Goal: Find specific page/section: Find specific page/section

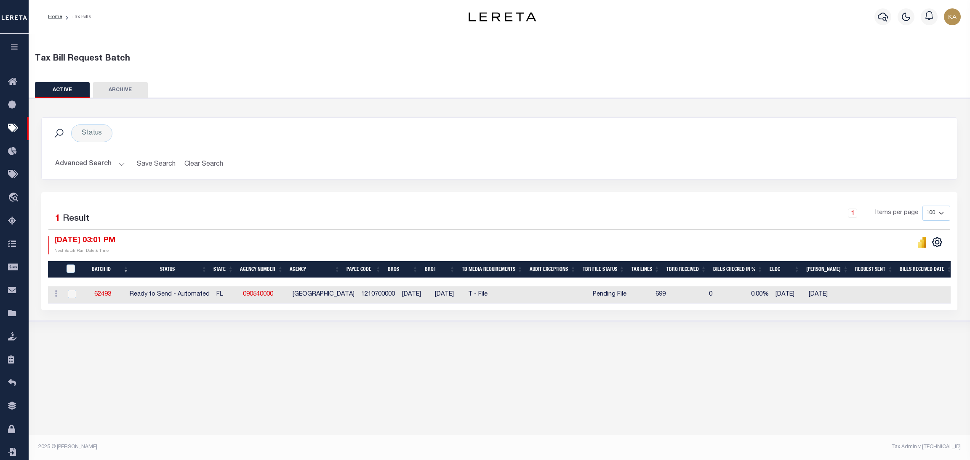
click at [104, 162] on button "Advanced Search" at bounding box center [90, 164] width 70 height 16
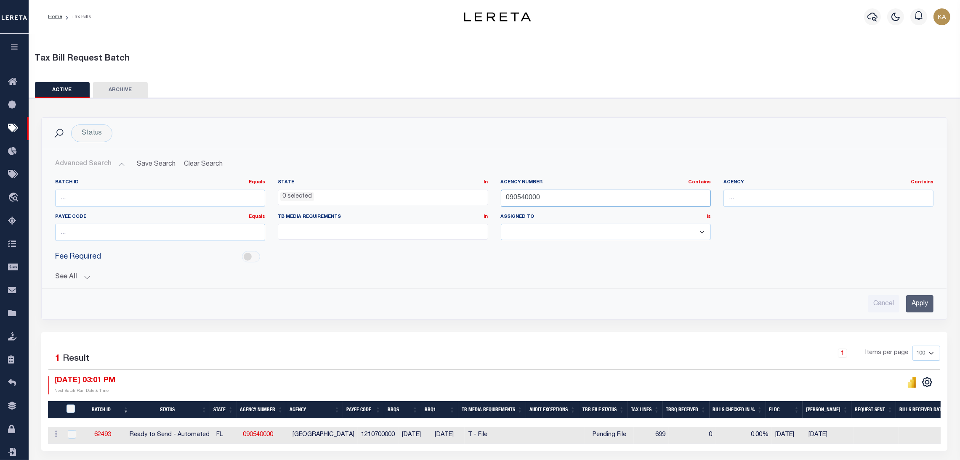
click at [523, 198] on input "090540000" at bounding box center [606, 198] width 210 height 17
paste input "13085"
click at [911, 304] on input "Apply" at bounding box center [919, 303] width 27 height 17
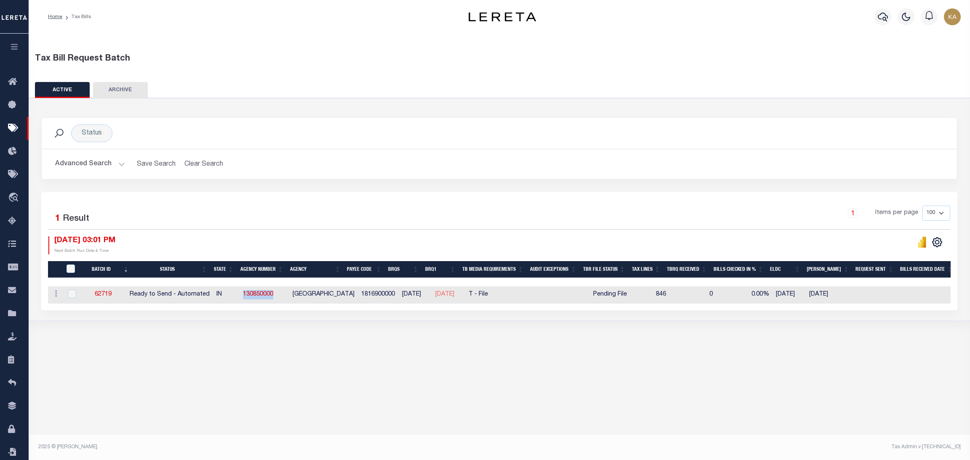
drag, startPoint x: 260, startPoint y: 301, endPoint x: 287, endPoint y: 303, distance: 27.8
click at [287, 303] on tr "ACTIONS Delete 62719 Ready to Send - Automated IN 130850000 WABASH COUNTY 18169…" at bounding box center [682, 295] width 1269 height 17
click at [112, 158] on button "Advanced Search" at bounding box center [90, 164] width 70 height 16
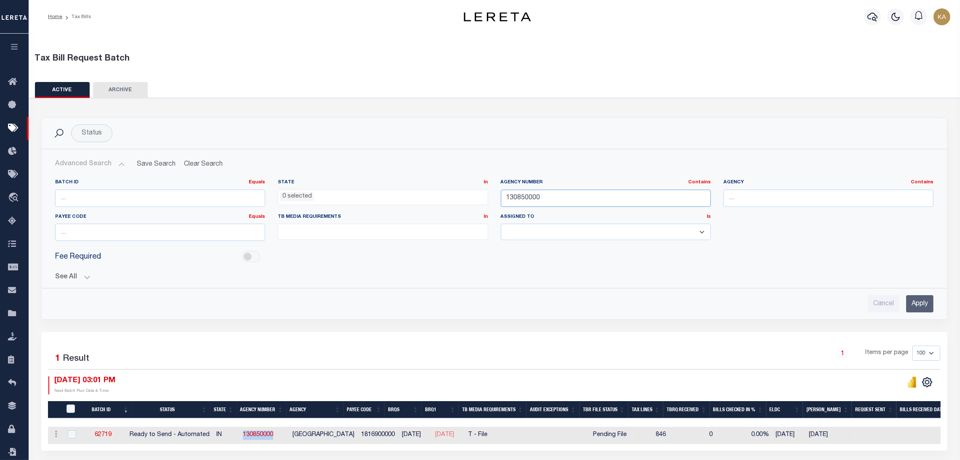
click at [520, 196] on input "130850000" at bounding box center [606, 198] width 210 height 17
paste input "24060"
click at [931, 308] on input "Apply" at bounding box center [919, 303] width 27 height 17
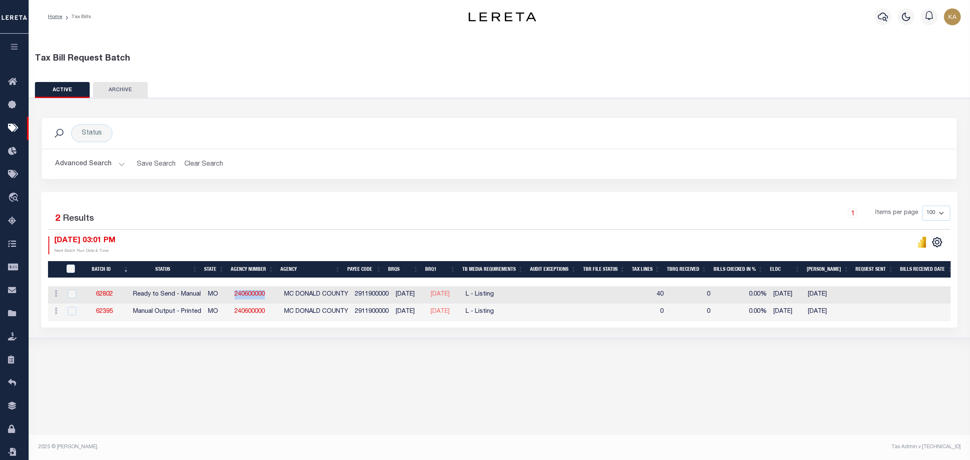
drag, startPoint x: 282, startPoint y: 298, endPoint x: 233, endPoint y: 295, distance: 49.3
click at [233, 295] on tr "ACTIONS Delete 62802 Ready to Send - Manual MO 240600000 MC DONALD COUNTY 29119…" at bounding box center [682, 295] width 1269 height 17
copy tr "240600000"
click at [109, 164] on button "Advanced Search" at bounding box center [90, 164] width 70 height 16
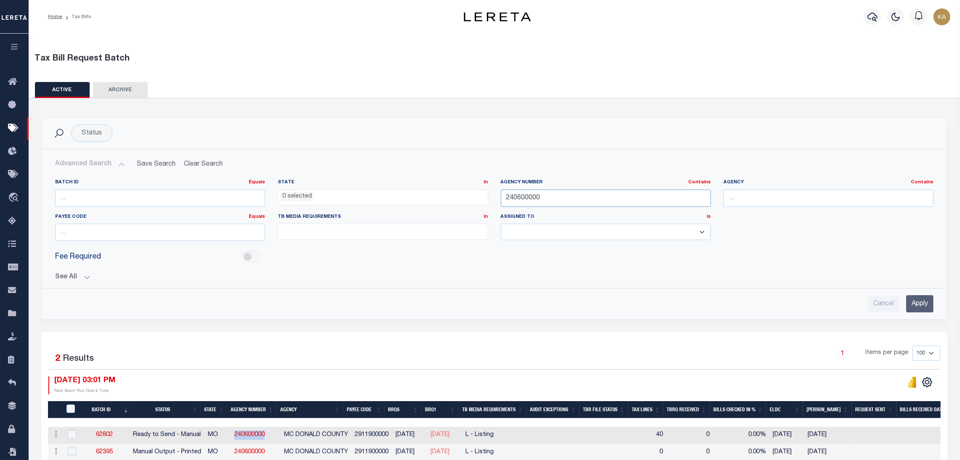
click at [529, 197] on input "240600000" at bounding box center [606, 198] width 210 height 17
paste input "42033"
type input "420330000"
click at [915, 306] on input "Apply" at bounding box center [919, 303] width 27 height 17
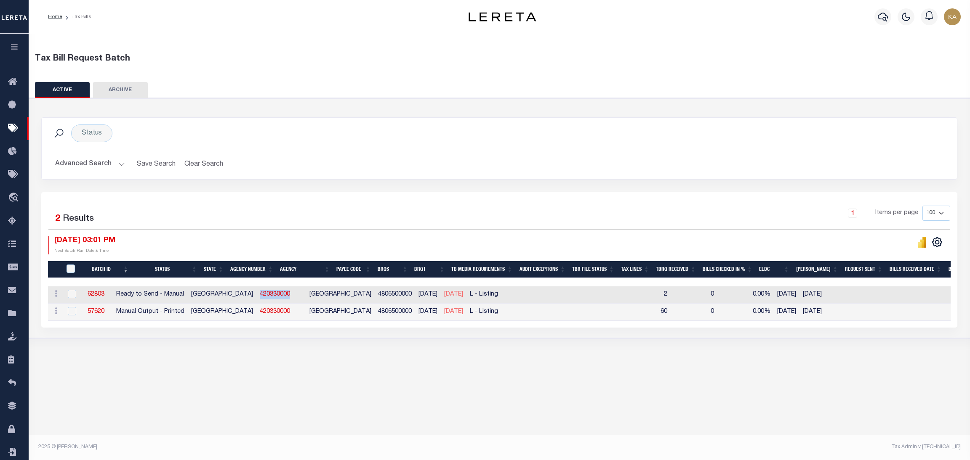
drag, startPoint x: 278, startPoint y: 297, endPoint x: 237, endPoint y: 295, distance: 41.7
click at [256, 295] on td "420330000" at bounding box center [281, 295] width 50 height 17
checkbox input "true"
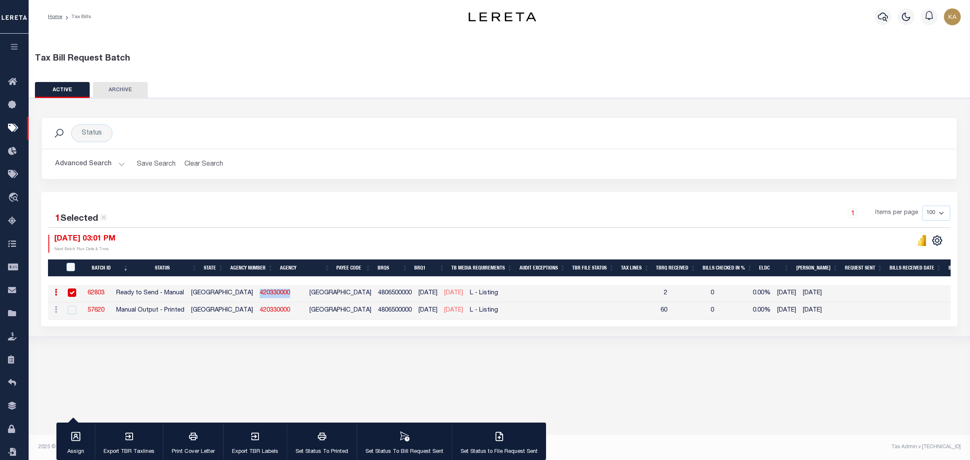
copy link "420330000"
click at [102, 162] on button "Advanced Search" at bounding box center [90, 164] width 70 height 16
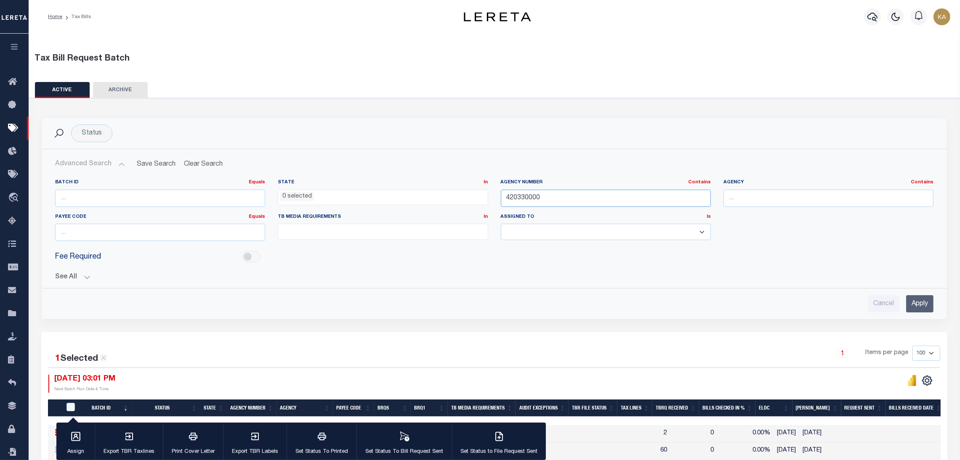
click at [534, 195] on input "420330000" at bounding box center [606, 198] width 210 height 17
paste input "2312001"
type input "422312001"
click at [931, 306] on input "Apply" at bounding box center [919, 303] width 27 height 17
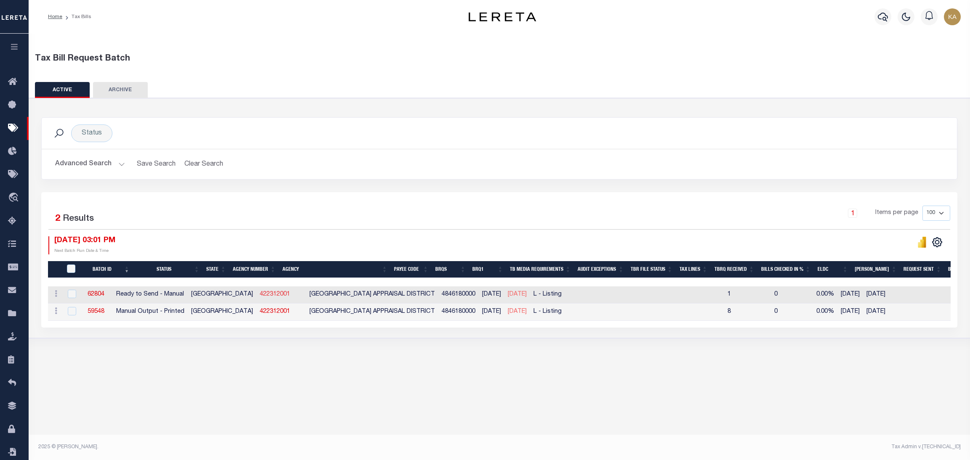
click at [260, 296] on link "422312001" at bounding box center [275, 295] width 30 height 6
checkbox input "true"
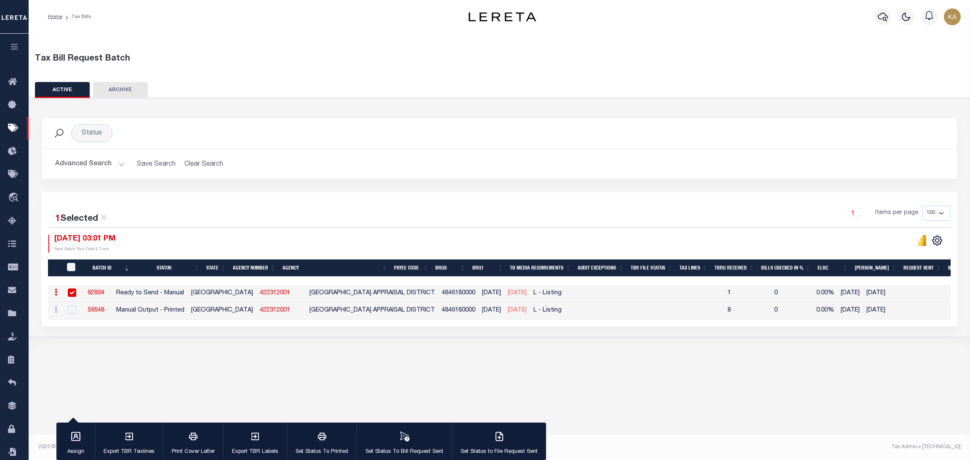
drag, startPoint x: 273, startPoint y: 298, endPoint x: 229, endPoint y: 288, distance: 45.6
click at [229, 288] on tr "ACTIONS Delete 62804 Ready to Send - Manual TX 422312001 UPTON COUNTY APPRAISAL…" at bounding box center [709, 293] width 1322 height 17
drag, startPoint x: 254, startPoint y: 293, endPoint x: 279, endPoint y: 294, distance: 25.3
click at [279, 294] on tr "ACTIONS Delete 62804 Ready to Send - Manual TX 422312001 UPTON COUNTY APPRAISAL…" at bounding box center [709, 293] width 1322 height 17
copy tr "422312001"
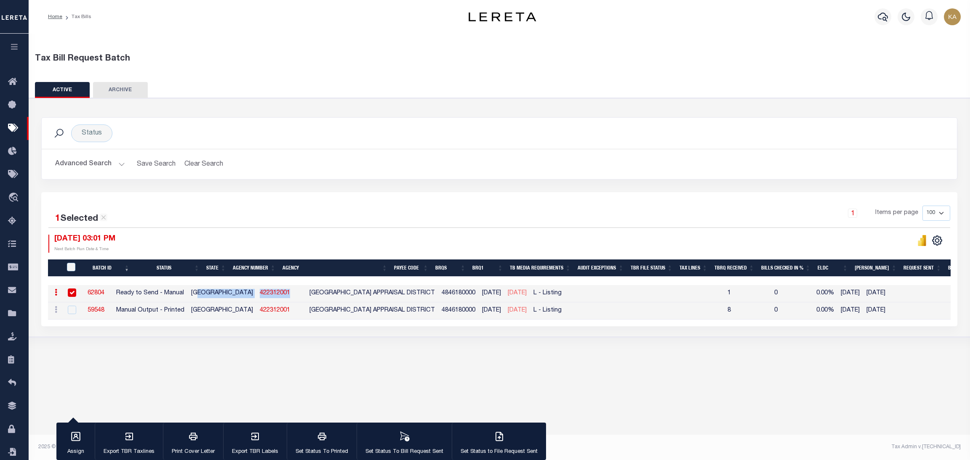
click at [103, 162] on button "Advanced Search" at bounding box center [90, 164] width 70 height 16
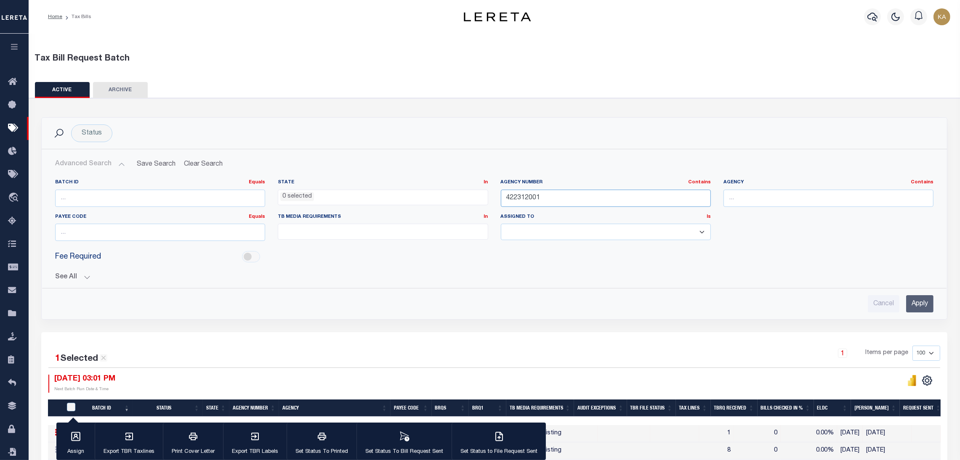
click at [536, 197] on input "422312001" at bounding box center [606, 198] width 210 height 17
paste input "230770000"
click at [915, 305] on input "Apply" at bounding box center [919, 303] width 27 height 17
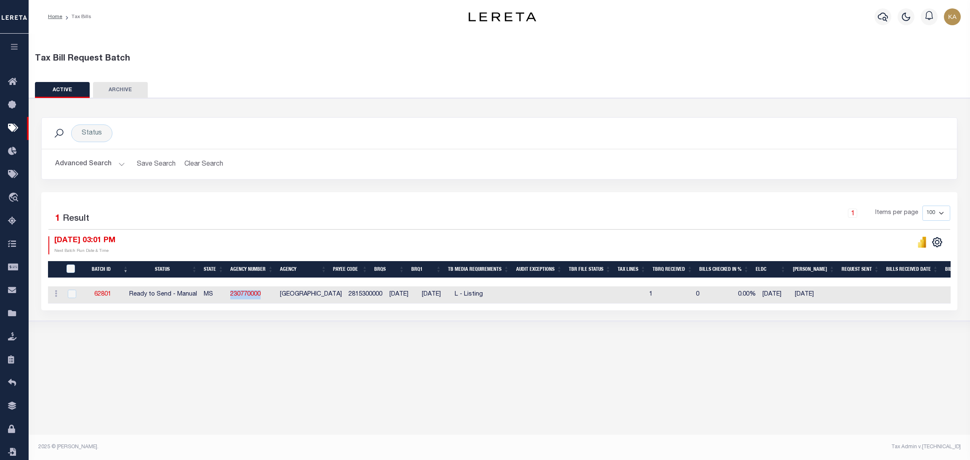
drag, startPoint x: 274, startPoint y: 296, endPoint x: 234, endPoint y: 293, distance: 39.6
click at [234, 293] on tr "ACTIONS Delete 62801 Ready to Send - Manual MS 230770000 WAYNE COUNTY 281530000…" at bounding box center [675, 295] width 1255 height 17
copy tr "230770000"
click at [122, 165] on button "Advanced Search" at bounding box center [90, 164] width 70 height 16
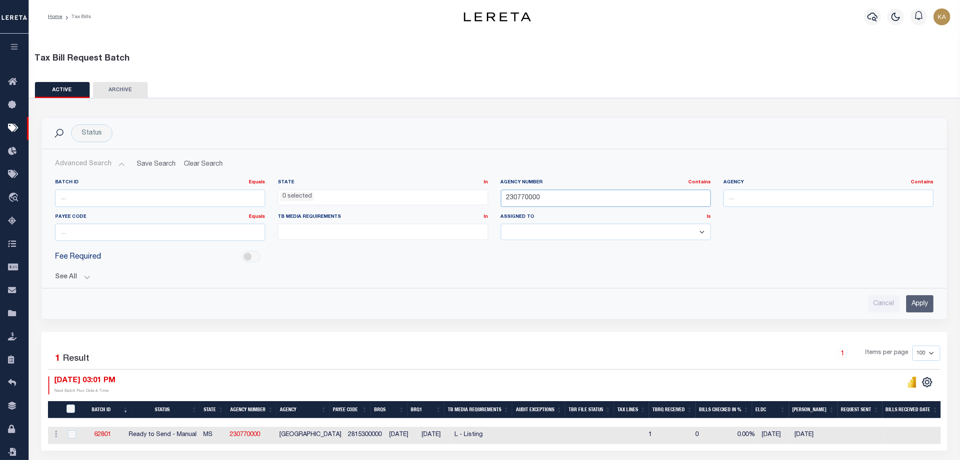
click at [529, 199] on input "230770000" at bounding box center [606, 198] width 210 height 17
paste input "46018"
click at [913, 303] on input "Apply" at bounding box center [919, 303] width 27 height 17
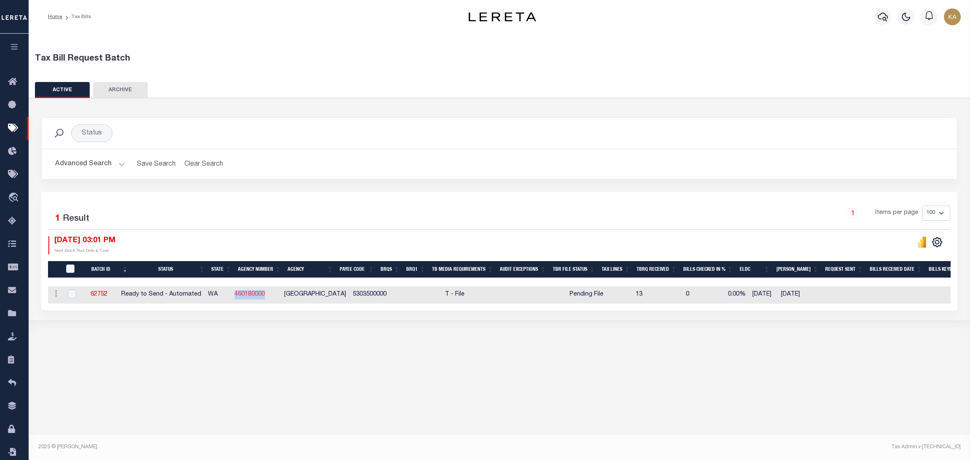
drag, startPoint x: 284, startPoint y: 295, endPoint x: 249, endPoint y: 292, distance: 35.1
click at [245, 291] on tr "ACTIONS Delete 62752 Ready to Send - Automated WA 460180000 KITSAP COUNTY 53035…" at bounding box center [667, 295] width 1238 height 17
copy tr "460180000"
click at [93, 162] on button "Advanced Search" at bounding box center [90, 164] width 70 height 16
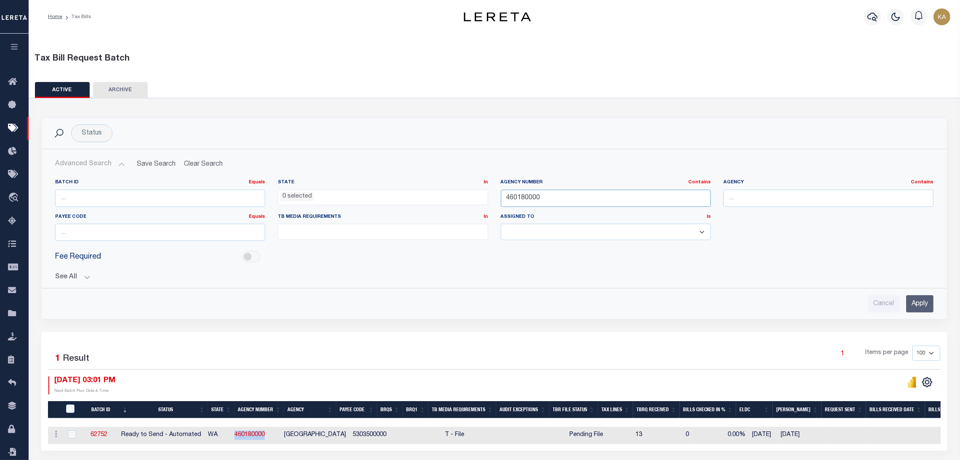
click at [514, 198] on input "460180000" at bounding box center [606, 198] width 210 height 17
paste input "1079"
type input "410790000"
click at [915, 303] on input "Apply" at bounding box center [919, 303] width 27 height 17
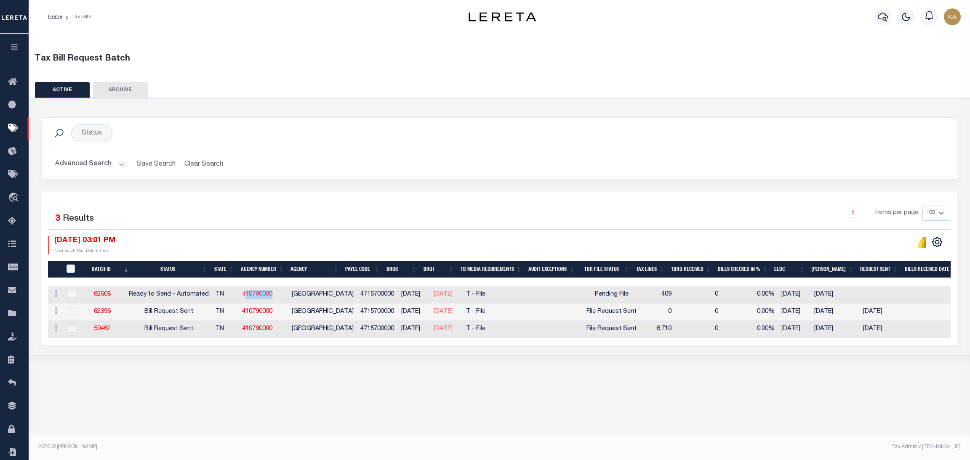
drag, startPoint x: 284, startPoint y: 294, endPoint x: 251, endPoint y: 291, distance: 33.3
click at [251, 291] on td "410790000" at bounding box center [264, 295] width 50 height 17
checkbox input "true"
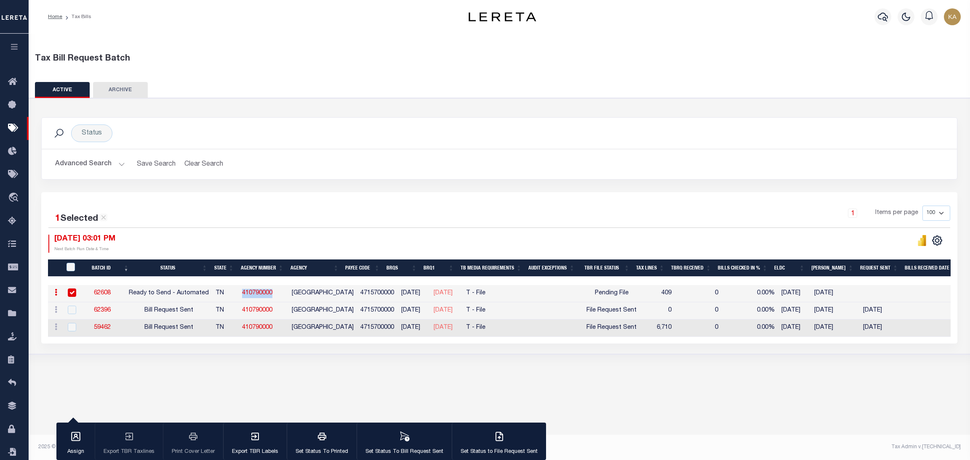
copy link "410790000"
click at [105, 161] on button "Advanced Search" at bounding box center [90, 164] width 70 height 16
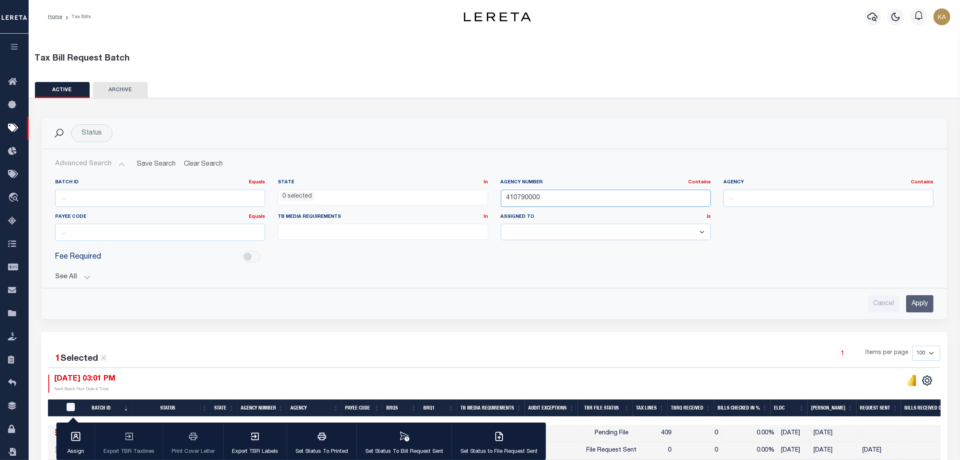
click at [536, 199] on input "410790000" at bounding box center [606, 198] width 210 height 17
paste input "32068"
click at [923, 310] on input "Apply" at bounding box center [919, 303] width 27 height 17
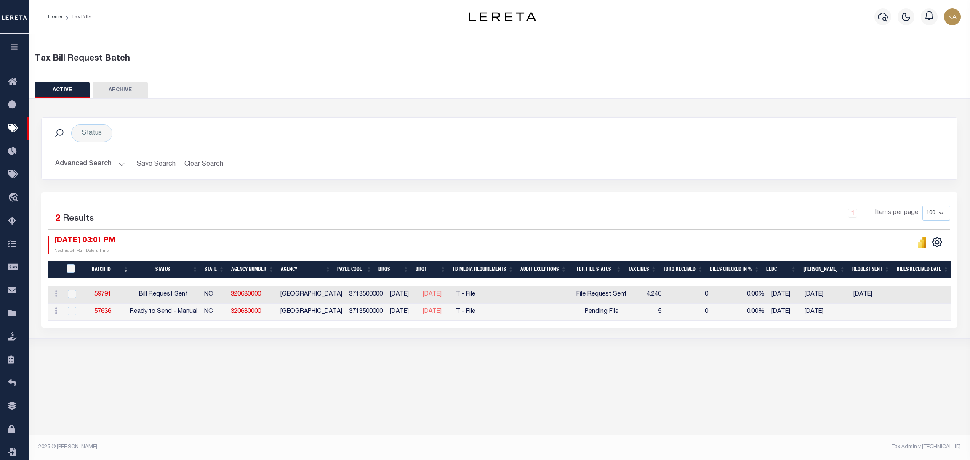
click at [100, 159] on button "Advanced Search" at bounding box center [90, 164] width 70 height 16
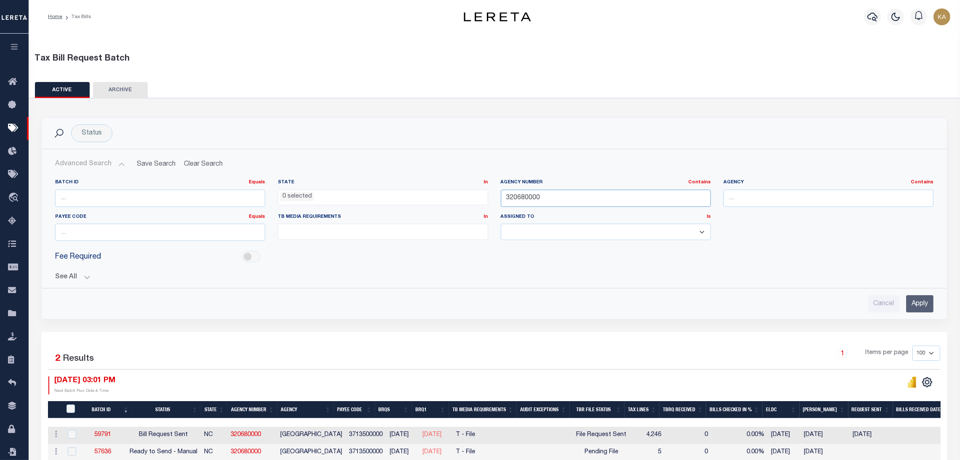
click at [532, 202] on input "320680000" at bounding box center [606, 198] width 210 height 17
click at [531, 201] on input "320680000" at bounding box center [606, 198] width 210 height 17
paste input "09054"
type input "090540000"
click at [928, 299] on input "Apply" at bounding box center [919, 303] width 27 height 17
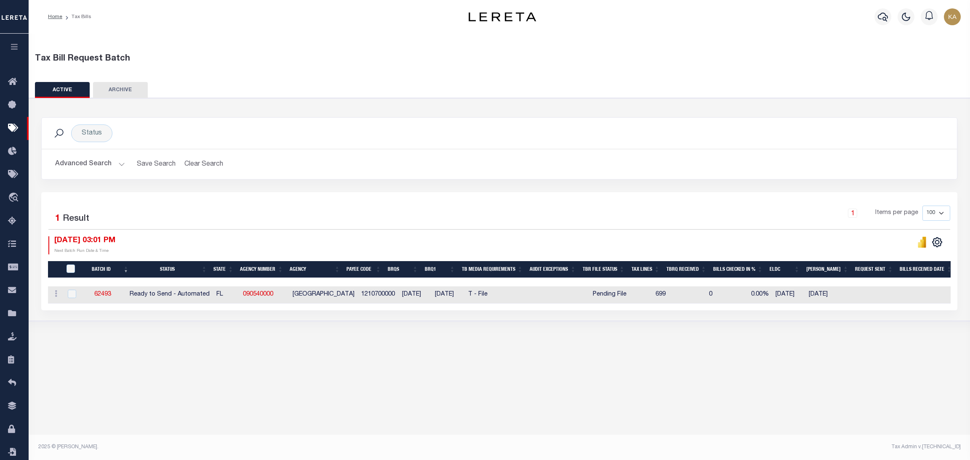
drag, startPoint x: 447, startPoint y: 297, endPoint x: 468, endPoint y: 297, distance: 21.0
click at [454, 297] on span "09/08/2025" at bounding box center [444, 295] width 19 height 6
checkbox input "true"
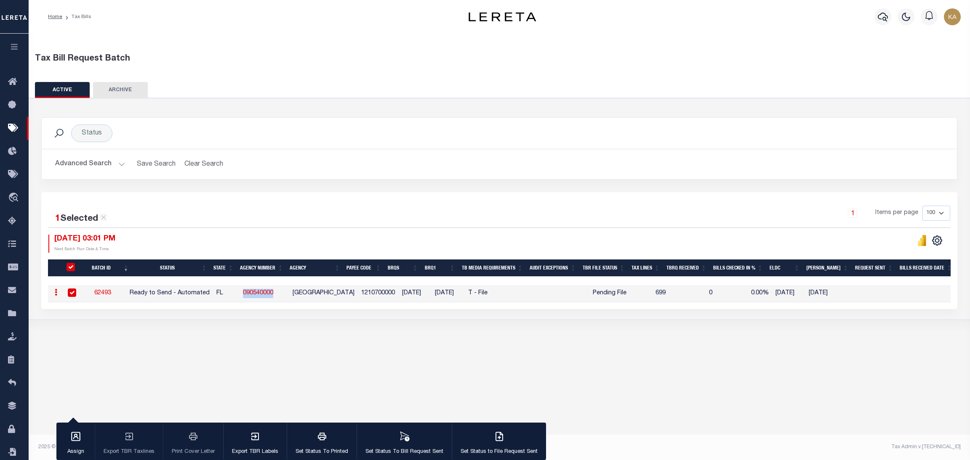
drag, startPoint x: 290, startPoint y: 294, endPoint x: 239, endPoint y: 293, distance: 50.1
click at [239, 293] on tr "ACTIONS Delete 62493 Ready to Send - Automated FL 090540000 PUTNAM COUNTY 12107…" at bounding box center [682, 293] width 1268 height 17
copy tr "090540000"
click at [96, 170] on button "Advanced Search" at bounding box center [90, 164] width 70 height 16
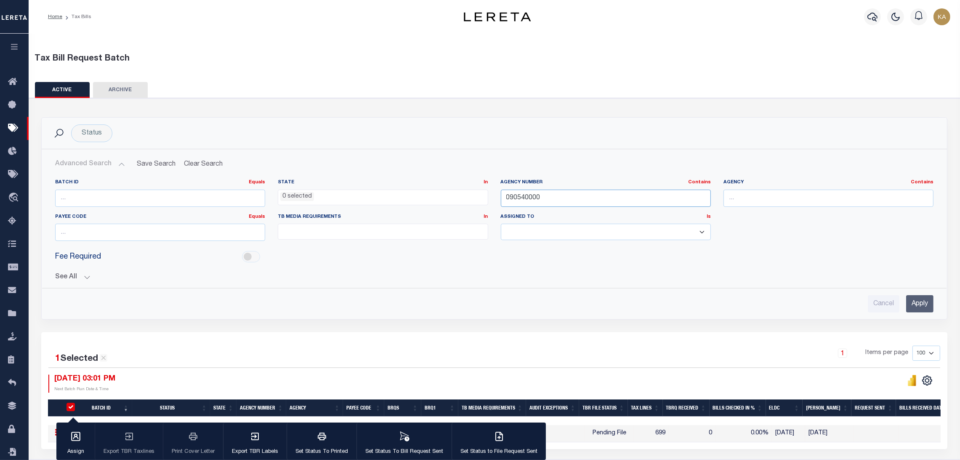
click at [513, 199] on input "090540000" at bounding box center [606, 198] width 210 height 17
paste input "13085"
type input "130850000"
click at [925, 303] on input "Apply" at bounding box center [919, 303] width 27 height 17
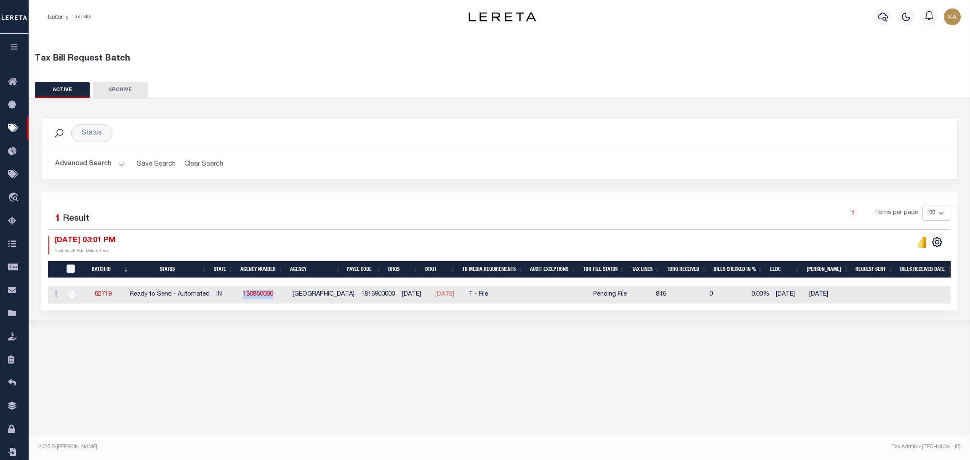
drag, startPoint x: 247, startPoint y: 298, endPoint x: 283, endPoint y: 300, distance: 36.7
click at [283, 300] on td "130850000" at bounding box center [264, 295] width 50 height 17
checkbox input "true"
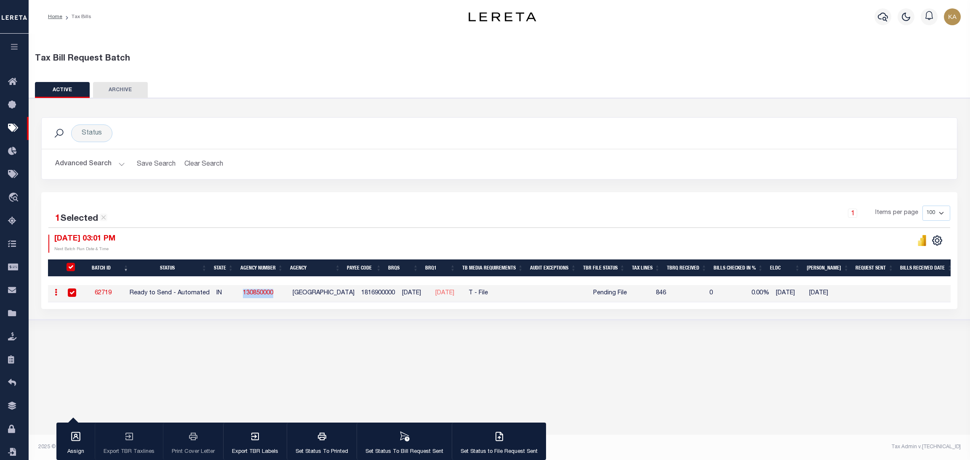
copy link "130850000"
click at [87, 165] on button "Advanced Search" at bounding box center [90, 164] width 70 height 16
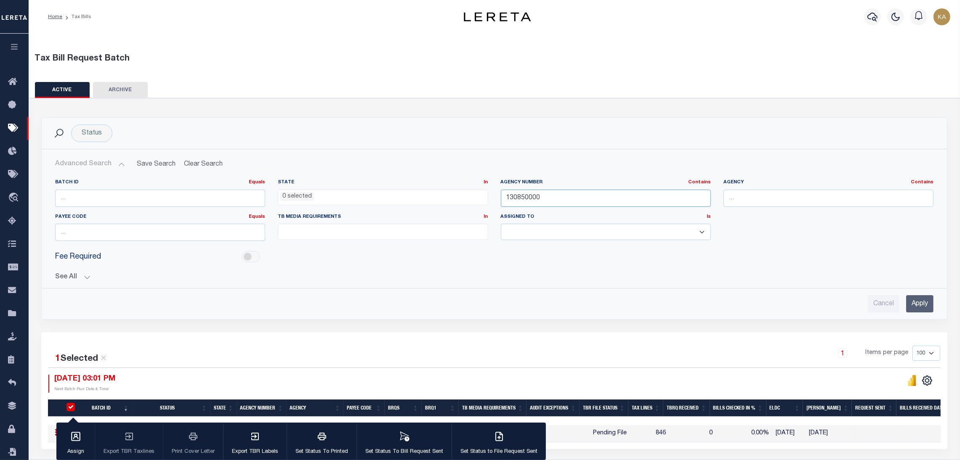
click at [518, 199] on input "130850000" at bounding box center [606, 198] width 210 height 17
paste input "24060"
click at [936, 310] on div "Cancel Apply" at bounding box center [494, 301] width 892 height 24
click at [915, 303] on input "Apply" at bounding box center [919, 303] width 27 height 17
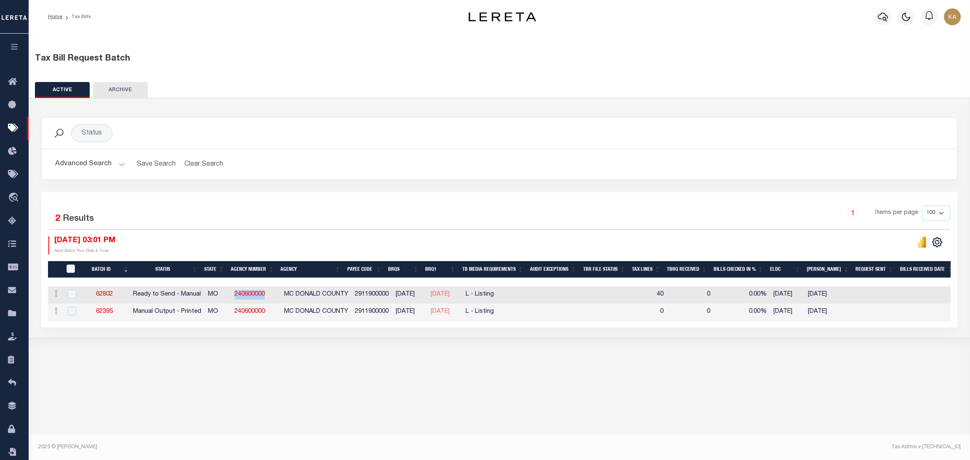
drag, startPoint x: 279, startPoint y: 294, endPoint x: 226, endPoint y: 294, distance: 52.6
click at [226, 294] on tr "ACTIONS Delete 62802 Ready to Send - Manual MO 240600000 MC DONALD COUNTY 29119…" at bounding box center [682, 295] width 1269 height 17
copy tr "240600000"
click at [108, 169] on button "Advanced Search" at bounding box center [90, 164] width 70 height 16
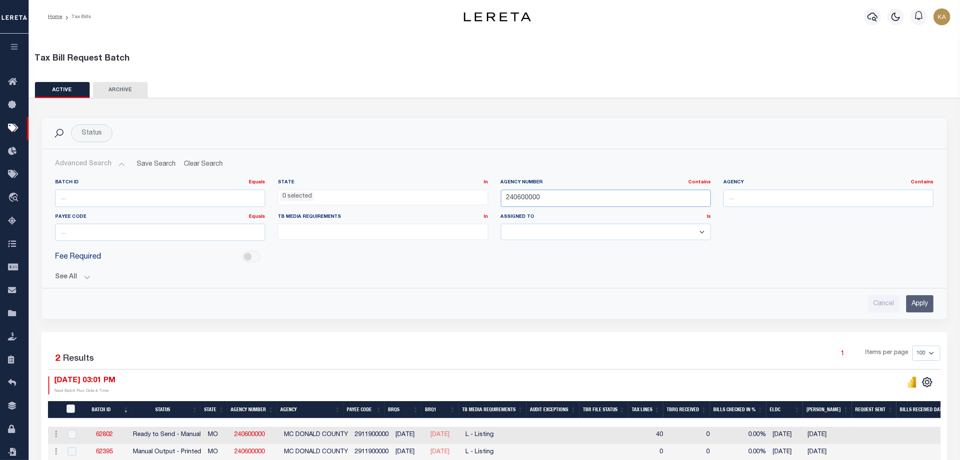
click at [529, 202] on input "240600000" at bounding box center [606, 198] width 210 height 17
paste input "42033"
type input "420330000"
click at [925, 303] on input "Apply" at bounding box center [919, 303] width 27 height 17
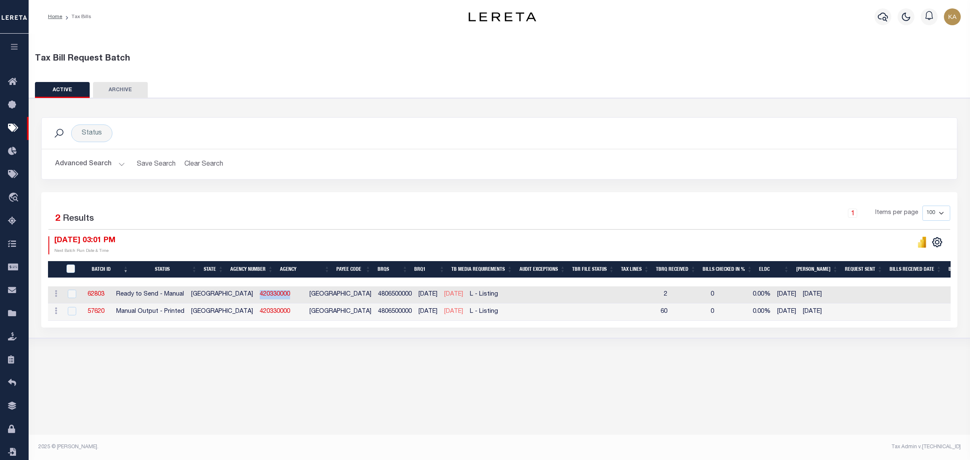
drag, startPoint x: 236, startPoint y: 297, endPoint x: 276, endPoint y: 298, distance: 40.0
click at [276, 298] on td "420330000" at bounding box center [281, 295] width 50 height 17
checkbox input "true"
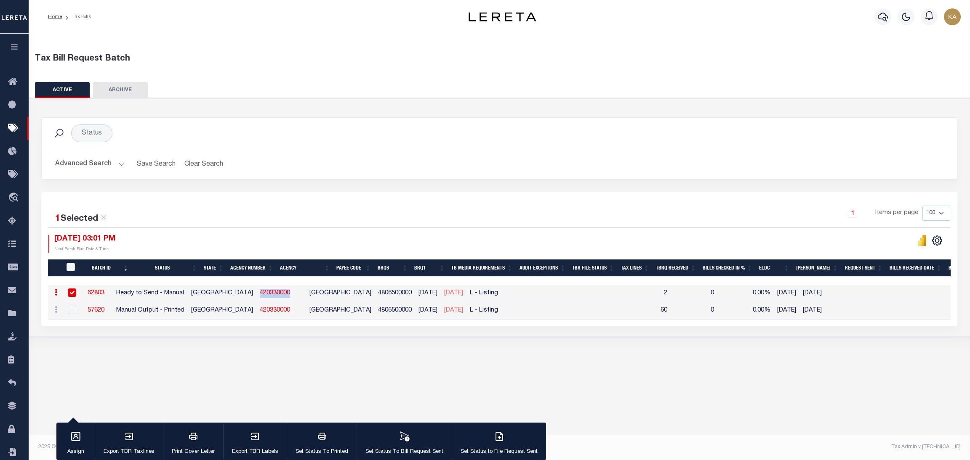
copy link "420330000"
click at [108, 165] on button "Advanced Search" at bounding box center [90, 164] width 70 height 16
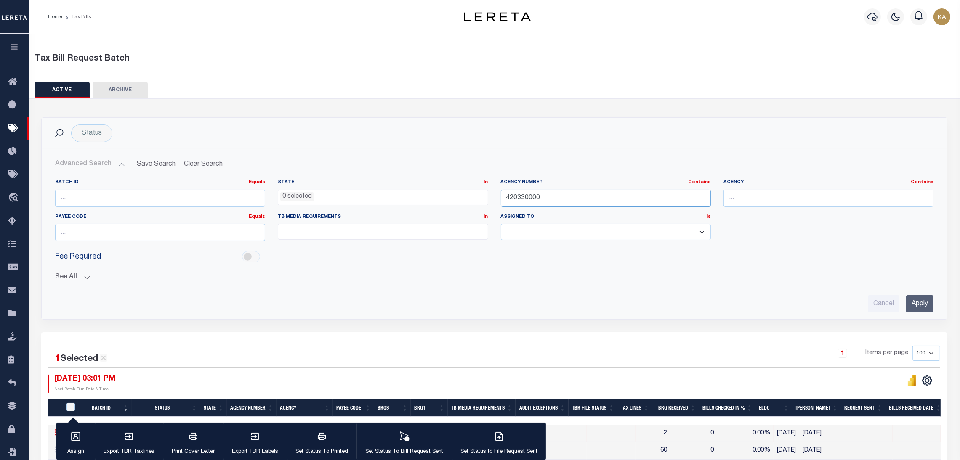
click at [516, 202] on input "420330000" at bounding box center [606, 198] width 210 height 17
paste input "2312001"
click at [916, 307] on input "Apply" at bounding box center [919, 303] width 27 height 17
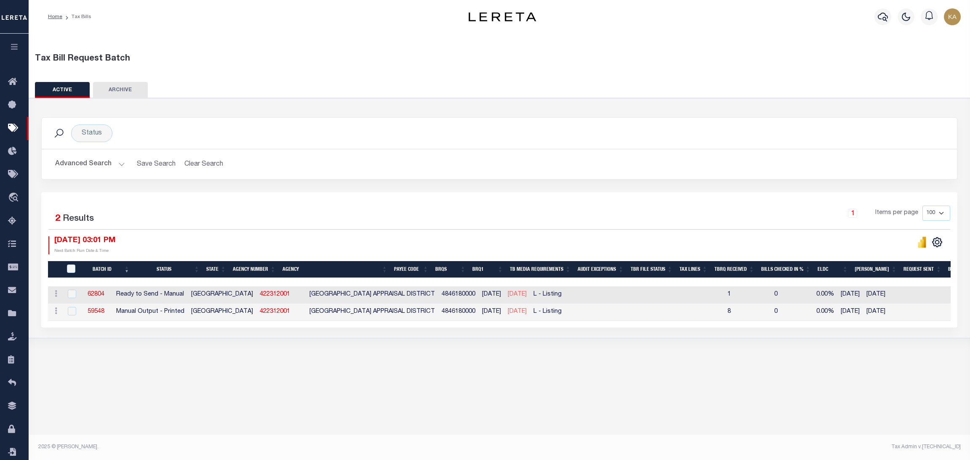
click at [115, 167] on button "Advanced Search" at bounding box center [90, 164] width 70 height 16
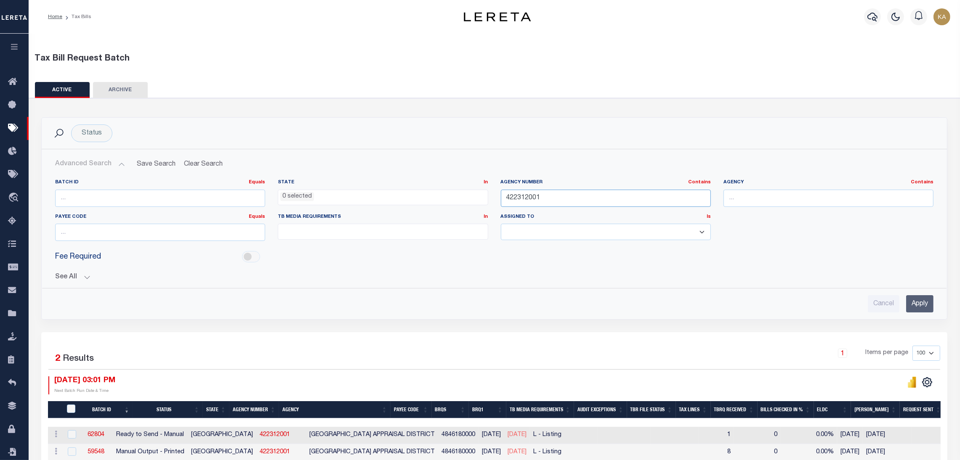
click at [526, 197] on input "422312001" at bounding box center [606, 198] width 210 height 17
click at [526, 196] on input "422312001" at bounding box center [606, 198] width 210 height 17
paste input "230770000"
click at [918, 304] on input "Apply" at bounding box center [919, 303] width 27 height 17
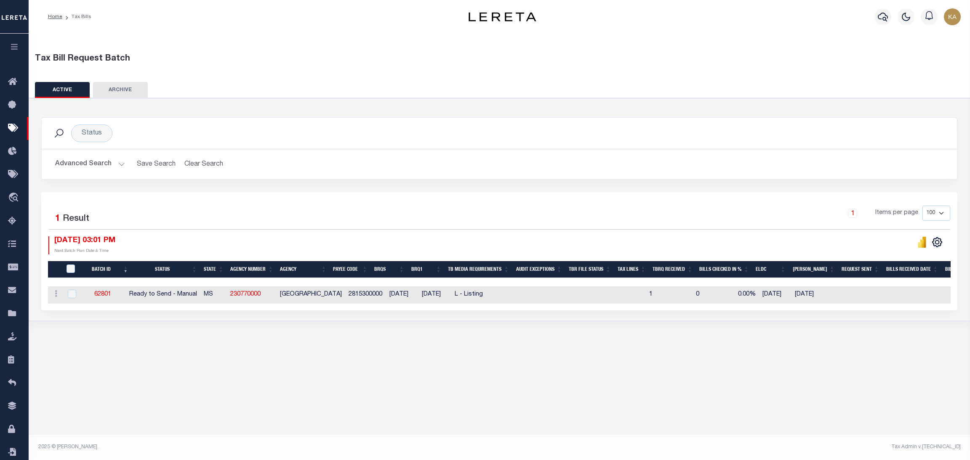
click at [115, 165] on button "Advanced Search" at bounding box center [90, 164] width 70 height 16
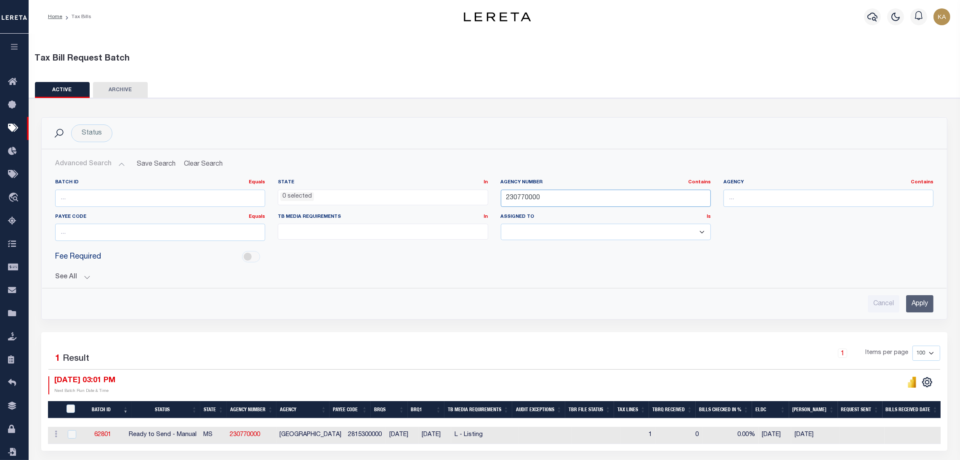
click at [528, 198] on input "230770000" at bounding box center [606, 198] width 210 height 17
paste input "46018"
click at [916, 303] on input "Apply" at bounding box center [919, 303] width 27 height 17
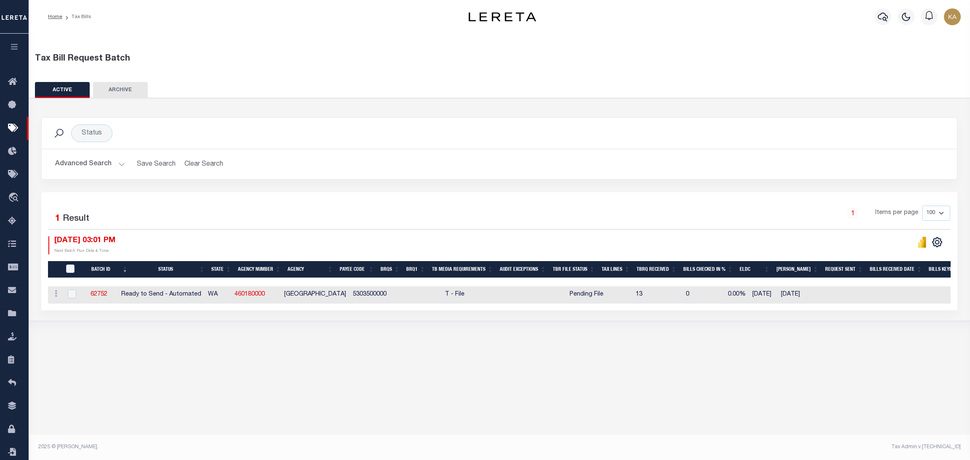
click at [103, 161] on button "Advanced Search" at bounding box center [90, 164] width 70 height 16
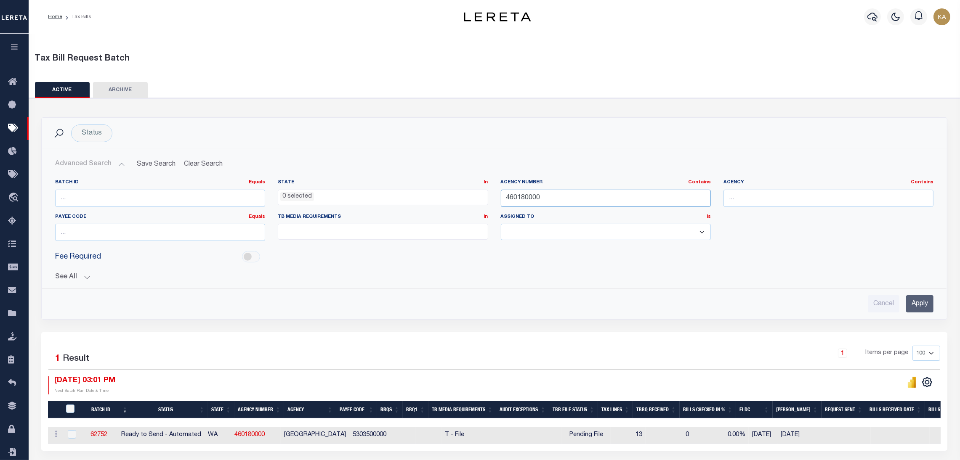
click at [521, 198] on input "460180000" at bounding box center [606, 198] width 210 height 17
paste input "1079"
click at [922, 311] on input "Apply" at bounding box center [919, 303] width 27 height 17
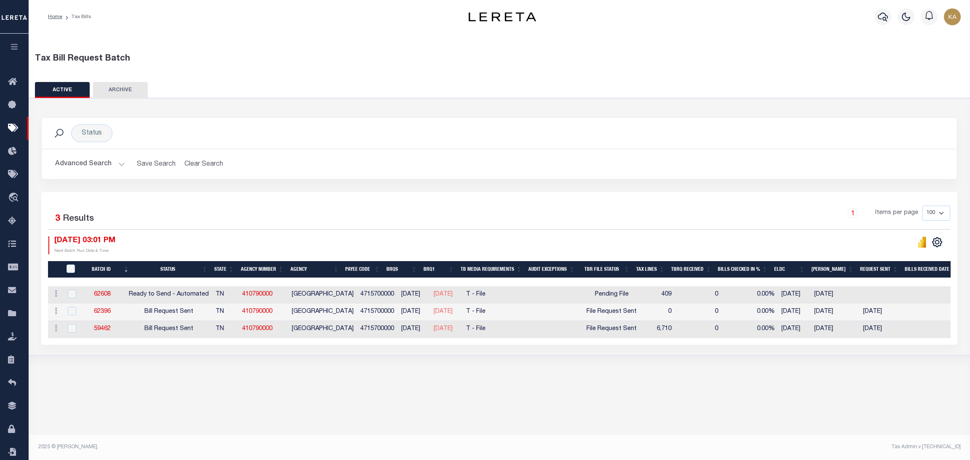
click at [107, 161] on button "Advanced Search" at bounding box center [90, 164] width 70 height 16
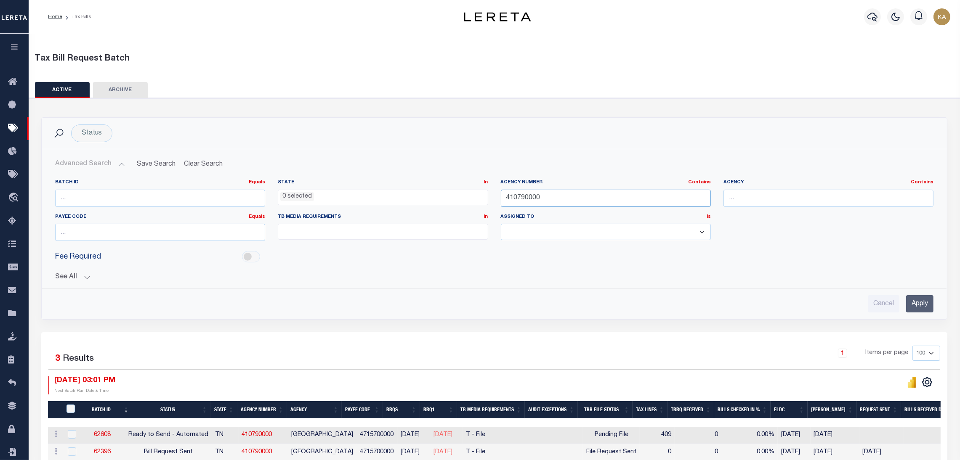
click at [517, 200] on input "410790000" at bounding box center [606, 198] width 210 height 17
paste input "32068"
click at [915, 301] on input "Apply" at bounding box center [919, 303] width 27 height 17
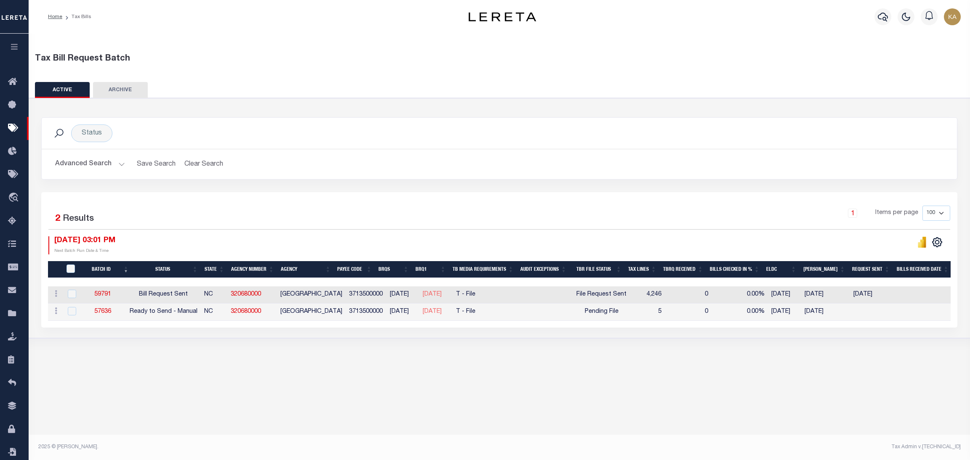
click at [115, 169] on button "Advanced Search" at bounding box center [90, 164] width 70 height 16
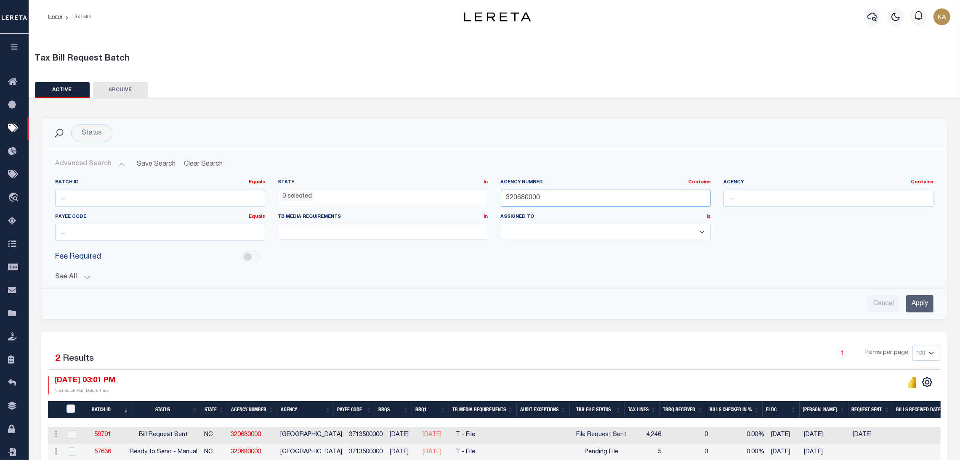
click at [526, 202] on input "320680000" at bounding box center [606, 198] width 210 height 17
paste input "09054"
type input "090540000"
click at [911, 309] on input "Apply" at bounding box center [919, 303] width 27 height 17
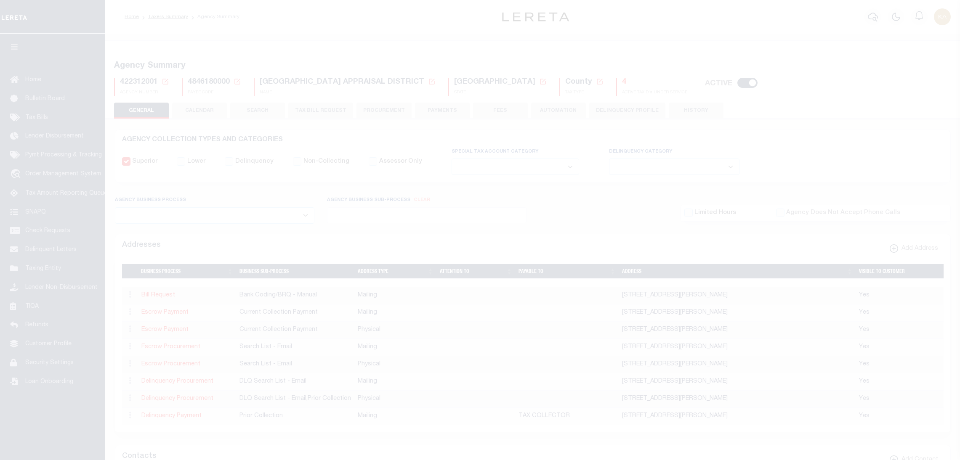
select select
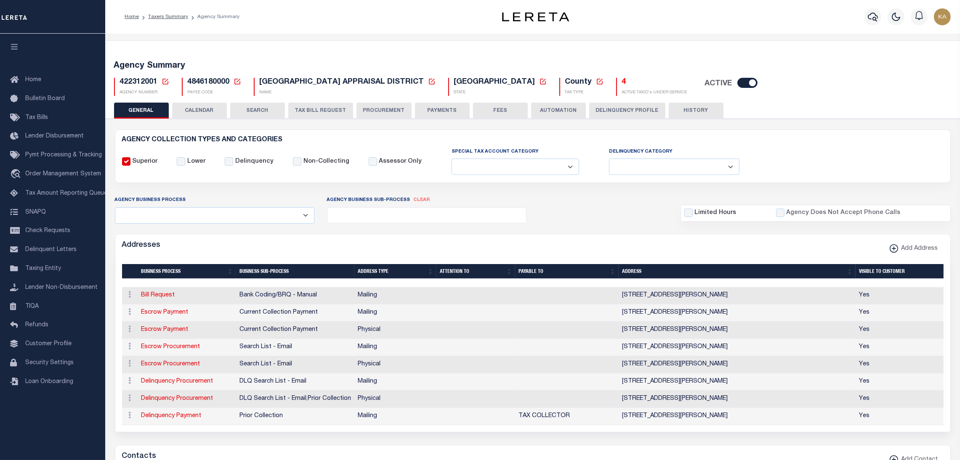
click at [208, 109] on button "CALENDAR" at bounding box center [199, 111] width 55 height 16
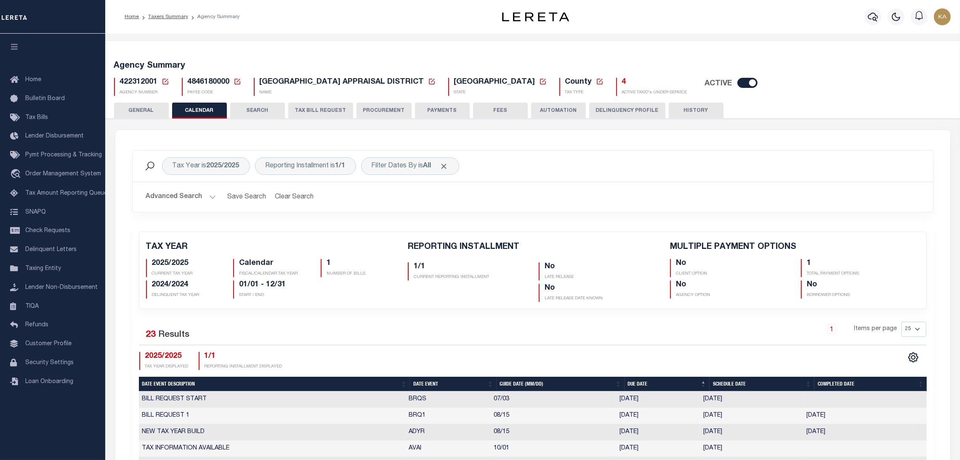
checkbox input "false"
type input "1"
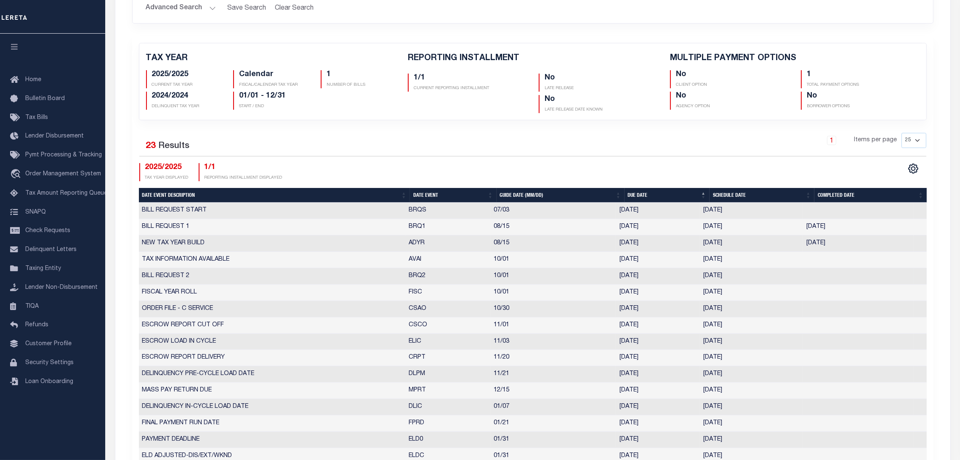
drag, startPoint x: 409, startPoint y: 275, endPoint x: 736, endPoint y: 282, distance: 327.1
click at [736, 283] on tr "BILL REQUEST 2 BRQ2 10/01 [DATE] [DATE] 3209839" at bounding box center [533, 277] width 788 height 16
